Goal: Task Accomplishment & Management: Use online tool/utility

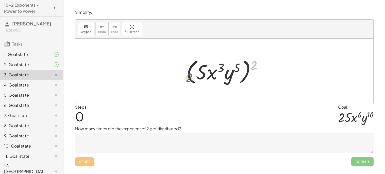
drag, startPoint x: 255, startPoint y: 64, endPoint x: 189, endPoint y: 76, distance: 67.8
click at [189, 76] on div at bounding box center [226, 71] width 85 height 29
drag, startPoint x: 254, startPoint y: 65, endPoint x: 197, endPoint y: 73, distance: 57.5
click at [197, 73] on div at bounding box center [226, 71] width 85 height 29
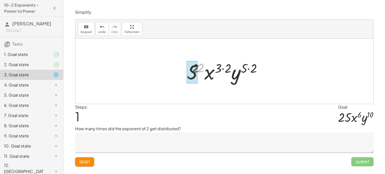
drag, startPoint x: 203, startPoint y: 69, endPoint x: 195, endPoint y: 70, distance: 8.4
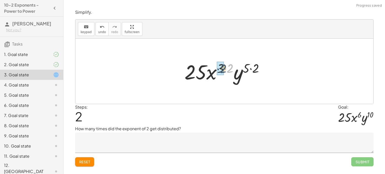
drag, startPoint x: 230, startPoint y: 65, endPoint x: 221, endPoint y: 66, distance: 8.9
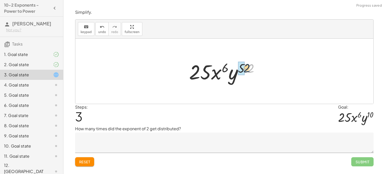
drag, startPoint x: 251, startPoint y: 68, endPoint x: 242, endPoint y: 67, distance: 8.6
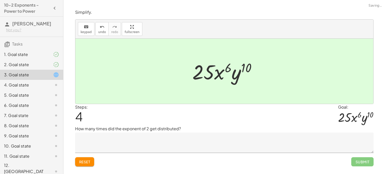
click at [199, 138] on textarea at bounding box center [224, 142] width 298 height 20
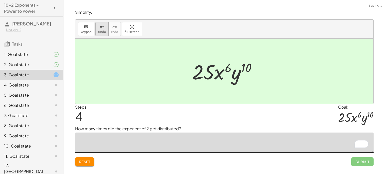
click at [99, 30] on span "undo" at bounding box center [102, 32] width 8 height 4
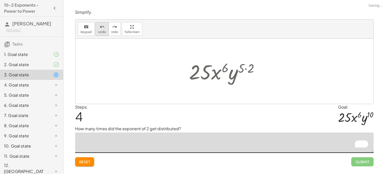
click at [99, 30] on span "undo" at bounding box center [102, 32] width 8 height 4
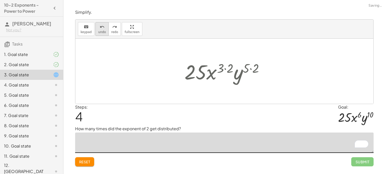
click at [99, 30] on span "undo" at bounding box center [102, 32] width 8 height 4
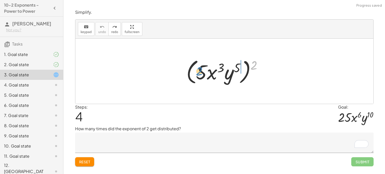
drag, startPoint x: 253, startPoint y: 65, endPoint x: 198, endPoint y: 71, distance: 55.4
click at [198, 71] on div at bounding box center [226, 71] width 85 height 29
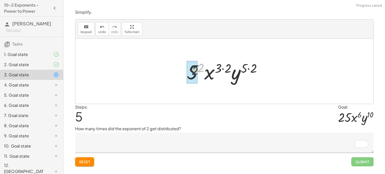
drag, startPoint x: 202, startPoint y: 68, endPoint x: 195, endPoint y: 71, distance: 7.8
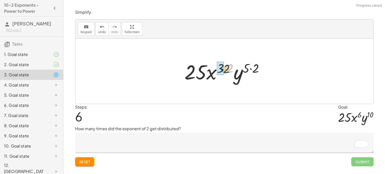
drag, startPoint x: 229, startPoint y: 65, endPoint x: 222, endPoint y: 66, distance: 6.4
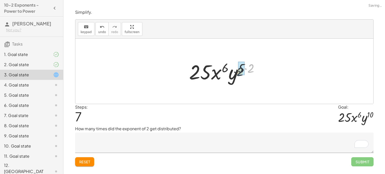
drag, startPoint x: 249, startPoint y: 66, endPoint x: 237, endPoint y: 69, distance: 12.1
click at [237, 69] on div at bounding box center [226, 71] width 79 height 26
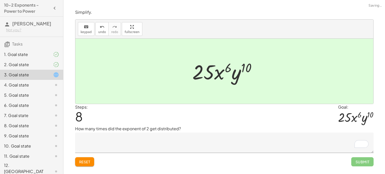
click at [157, 146] on textarea "To enrich screen reader interactions, please activate Accessibility in Grammarl…" at bounding box center [224, 142] width 298 height 20
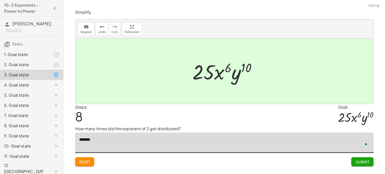
type textarea "*******"
click at [367, 162] on span "Submit" at bounding box center [362, 161] width 14 height 5
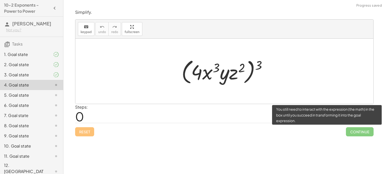
click at [364, 127] on span "Continue" at bounding box center [359, 131] width 27 height 9
click at [354, 132] on span "Continue" at bounding box center [359, 131] width 27 height 9
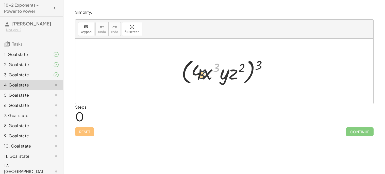
drag, startPoint x: 214, startPoint y: 68, endPoint x: 198, endPoint y: 75, distance: 16.9
click at [198, 75] on div at bounding box center [226, 71] width 95 height 29
drag, startPoint x: 260, startPoint y: 65, endPoint x: 197, endPoint y: 67, distance: 62.7
click at [197, 67] on div at bounding box center [226, 71] width 95 height 29
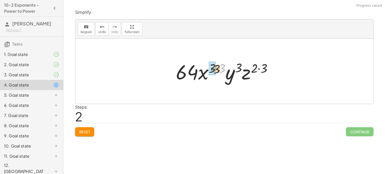
drag, startPoint x: 220, startPoint y: 65, endPoint x: 211, endPoint y: 66, distance: 9.4
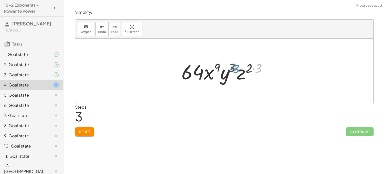
drag, startPoint x: 264, startPoint y: 69, endPoint x: 241, endPoint y: 69, distance: 22.8
click at [241, 69] on div at bounding box center [226, 71] width 95 height 26
drag, startPoint x: 262, startPoint y: 73, endPoint x: 245, endPoint y: 72, distance: 16.8
drag, startPoint x: 249, startPoint y: 69, endPoint x: 230, endPoint y: 69, distance: 19.6
click at [230, 69] on div at bounding box center [226, 71] width 95 height 26
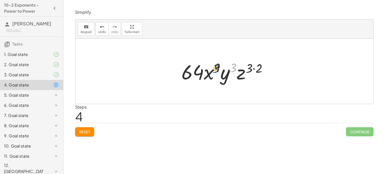
drag, startPoint x: 236, startPoint y: 66, endPoint x: 216, endPoint y: 67, distance: 20.1
click at [216, 67] on div at bounding box center [226, 71] width 95 height 26
drag, startPoint x: 262, startPoint y: 67, endPoint x: 251, endPoint y: 67, distance: 10.7
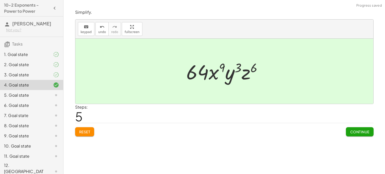
click at [354, 132] on span "Continue" at bounding box center [359, 131] width 19 height 5
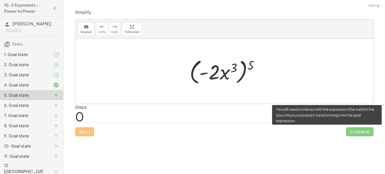
click at [354, 132] on span "Continue" at bounding box center [359, 131] width 27 height 9
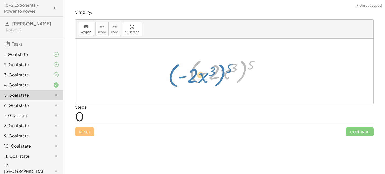
drag, startPoint x: 247, startPoint y: 64, endPoint x: 225, endPoint y: 67, distance: 21.8
click at [225, 67] on div at bounding box center [226, 71] width 78 height 29
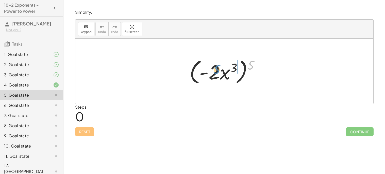
drag, startPoint x: 253, startPoint y: 63, endPoint x: 218, endPoint y: 67, distance: 35.5
click at [218, 67] on div at bounding box center [226, 71] width 78 height 29
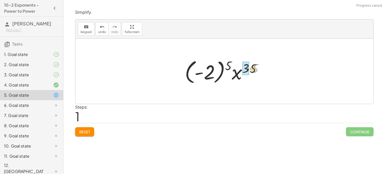
drag, startPoint x: 254, startPoint y: 68, endPoint x: 247, endPoint y: 69, distance: 7.6
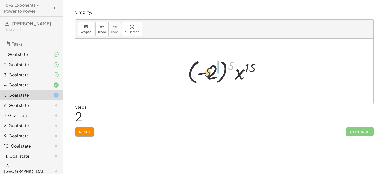
drag, startPoint x: 231, startPoint y: 66, endPoint x: 207, endPoint y: 73, distance: 25.1
click at [207, 73] on div at bounding box center [226, 71] width 82 height 28
drag, startPoint x: 241, startPoint y: 69, endPoint x: 223, endPoint y: 67, distance: 18.0
click at [223, 67] on div at bounding box center [226, 71] width 62 height 26
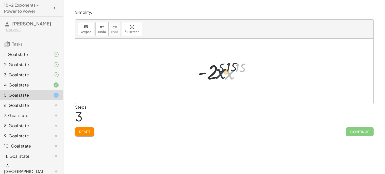
drag, startPoint x: 231, startPoint y: 76, endPoint x: 214, endPoint y: 73, distance: 17.7
click at [214, 73] on div at bounding box center [226, 71] width 62 height 26
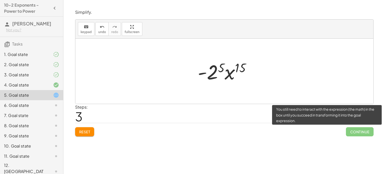
click at [348, 123] on div "Reset Continue" at bounding box center [224, 129] width 298 height 13
click at [354, 133] on span "Continue" at bounding box center [359, 131] width 27 height 9
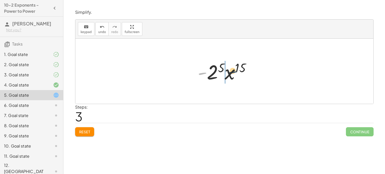
drag, startPoint x: 198, startPoint y: 73, endPoint x: 231, endPoint y: 70, distance: 32.8
click at [231, 70] on div at bounding box center [226, 71] width 62 height 26
drag, startPoint x: 210, startPoint y: 67, endPoint x: 244, endPoint y: 70, distance: 34.6
click at [244, 70] on div at bounding box center [226, 71] width 67 height 26
drag, startPoint x: 244, startPoint y: 69, endPoint x: 203, endPoint y: 66, distance: 40.2
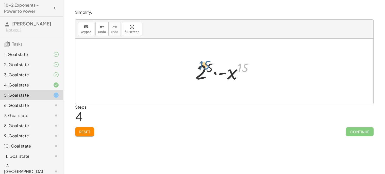
click at [203, 66] on div at bounding box center [226, 71] width 67 height 26
drag, startPoint x: 221, startPoint y: 72, endPoint x: 205, endPoint y: 64, distance: 18.2
click at [205, 64] on div at bounding box center [226, 71] width 67 height 26
drag, startPoint x: 238, startPoint y: 69, endPoint x: 216, endPoint y: 68, distance: 22.1
click at [216, 68] on div at bounding box center [226, 71] width 62 height 26
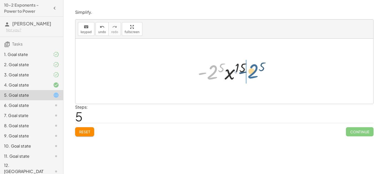
drag, startPoint x: 217, startPoint y: 67, endPoint x: 244, endPoint y: 66, distance: 26.9
click at [244, 66] on div at bounding box center [226, 71] width 62 height 26
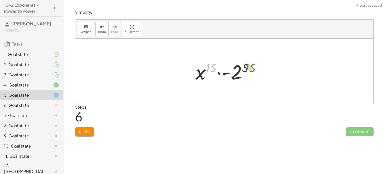
drag, startPoint x: 212, startPoint y: 65, endPoint x: 253, endPoint y: 65, distance: 40.6
click at [253, 65] on div at bounding box center [226, 71] width 67 height 26
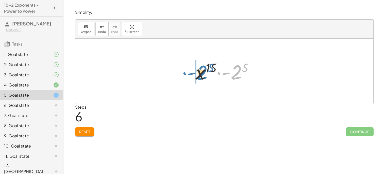
drag, startPoint x: 235, startPoint y: 73, endPoint x: 200, endPoint y: 73, distance: 35.0
click at [200, 73] on div at bounding box center [226, 71] width 67 height 26
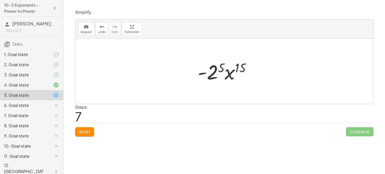
click at [152, 9] on p "Simplify." at bounding box center [224, 12] width 298 height 6
